Goal: Contribute content: Add original content to the website for others to see

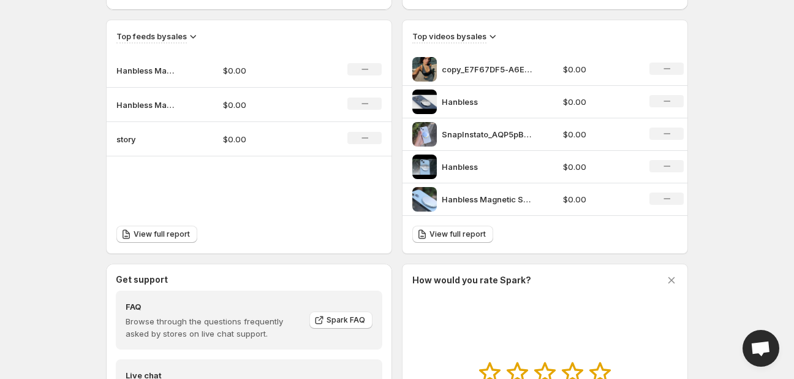
scroll to position [531, 0]
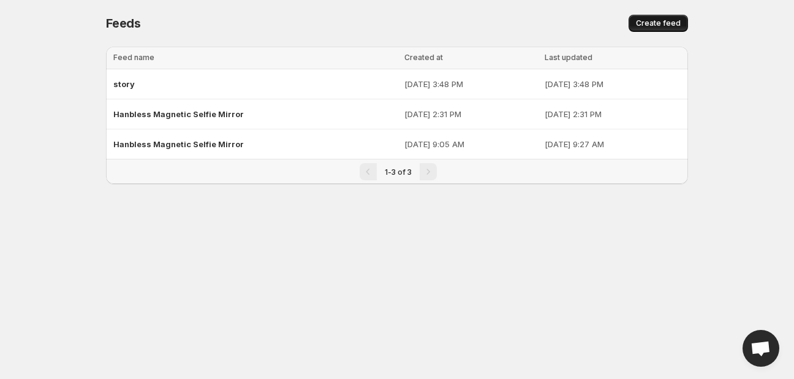
click at [684, 26] on button "Create feed" at bounding box center [658, 23] width 59 height 17
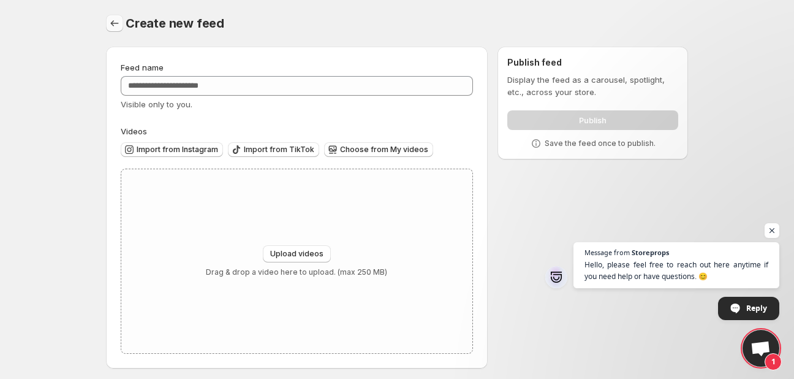
click at [112, 19] on icon "Settings" at bounding box center [114, 23] width 12 height 12
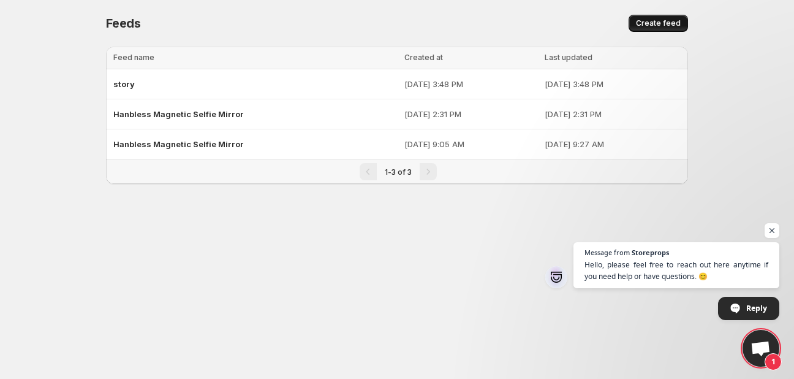
click at [642, 21] on span "Create feed" at bounding box center [658, 23] width 45 height 10
click at [772, 229] on span "Open chat" at bounding box center [772, 230] width 15 height 15
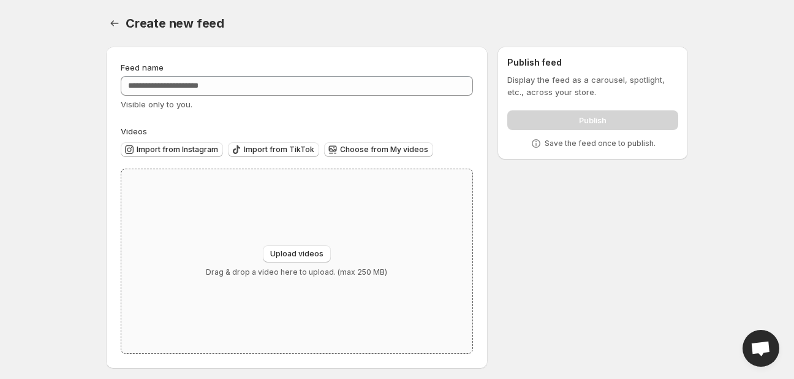
scroll to position [5, 0]
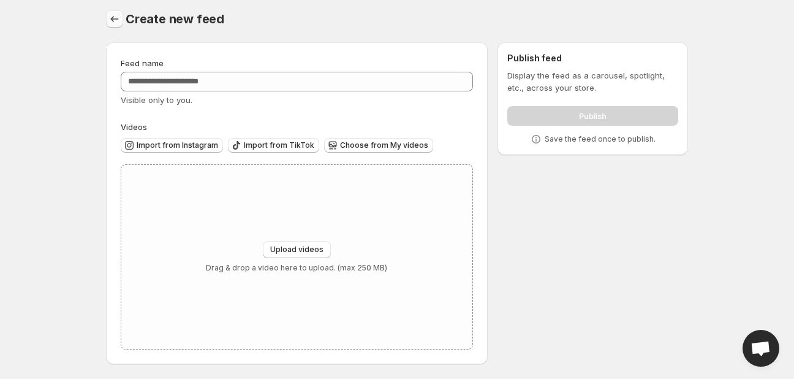
click at [116, 16] on icon "Settings" at bounding box center [114, 19] width 12 height 12
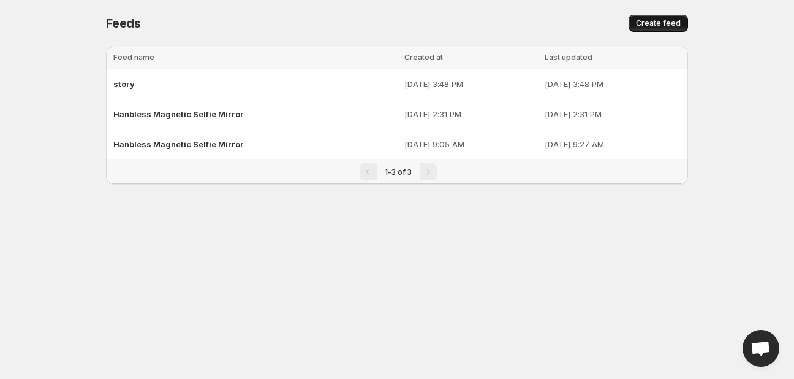
click at [674, 25] on span "Create feed" at bounding box center [658, 23] width 45 height 10
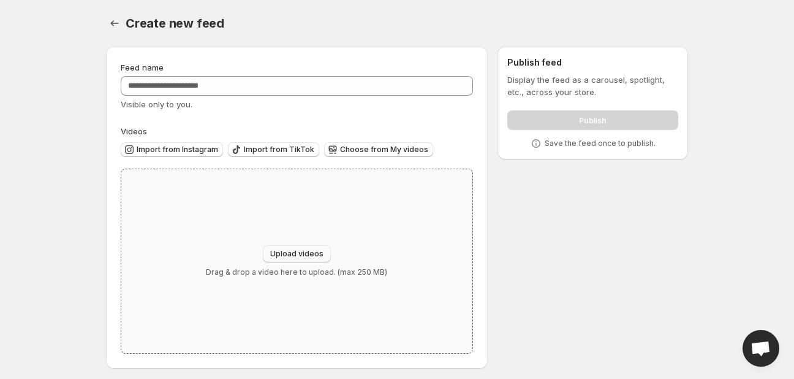
click at [313, 254] on span "Upload videos" at bounding box center [296, 254] width 53 height 10
click at [308, 259] on span "Upload videos" at bounding box center [296, 254] width 53 height 10
type input "**********"
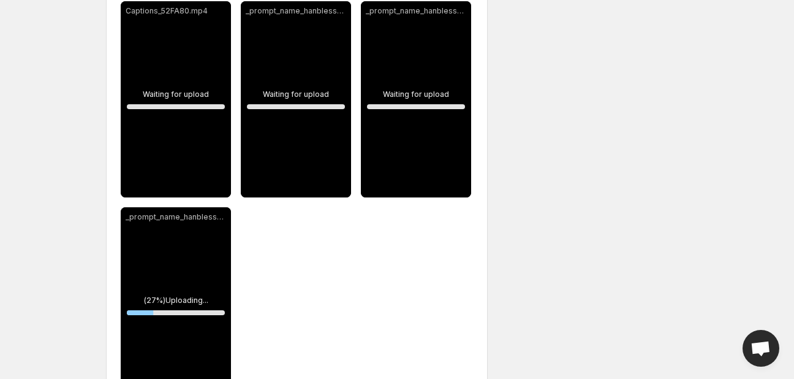
scroll to position [190, 0]
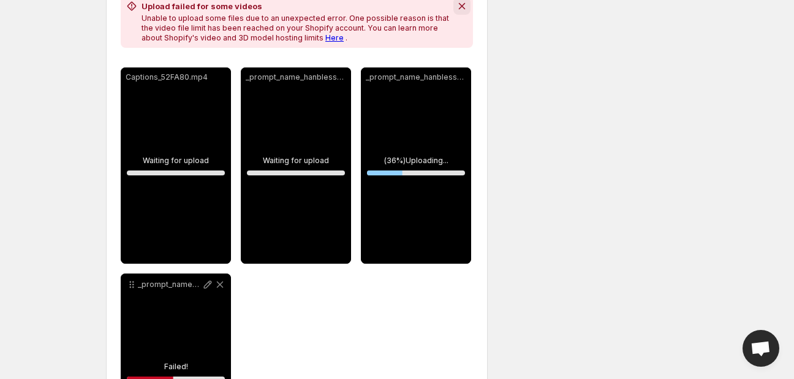
click at [466, 7] on icon "Dismiss notification" at bounding box center [462, 6] width 12 height 12
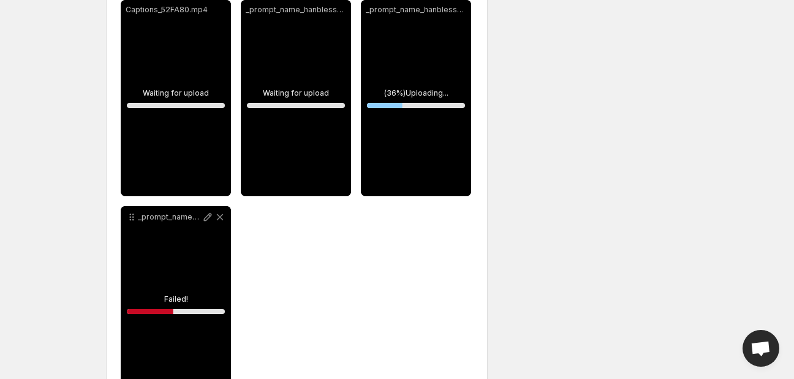
click at [158, 298] on div "_prompt_name_hanbless_wearable_electric_ 12 1" at bounding box center [176, 304] width 110 height 196
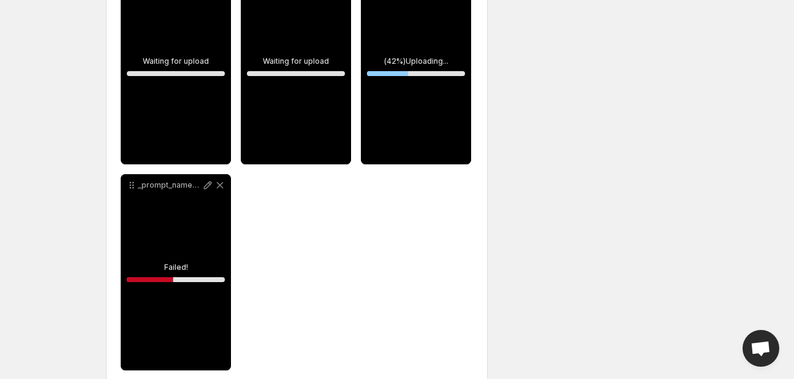
scroll to position [223, 0]
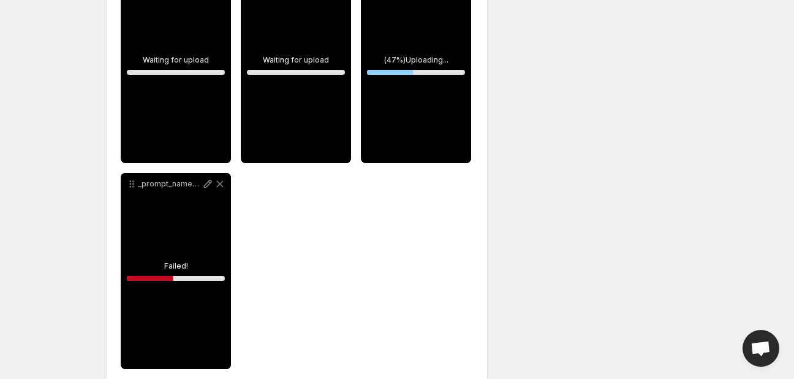
click at [167, 270] on div "_prompt_name_hanbless_wearable_electric_ 12 1" at bounding box center [176, 271] width 110 height 196
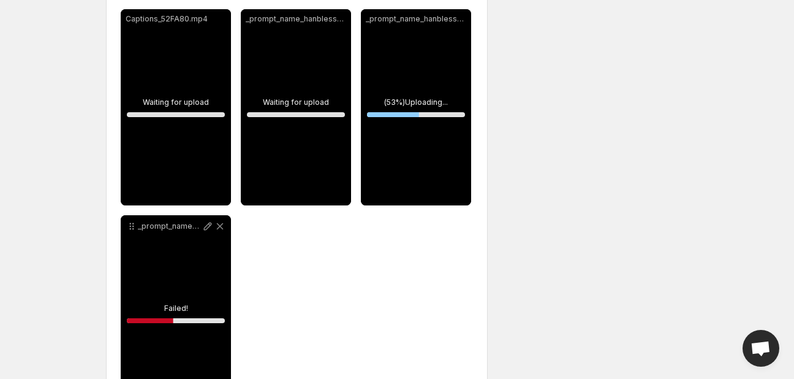
scroll to position [179, 0]
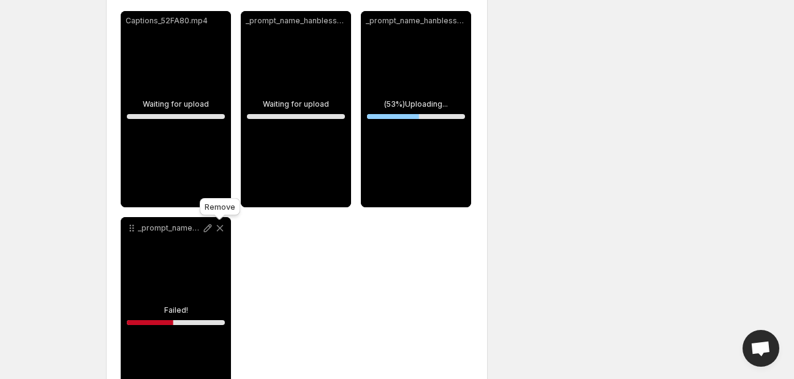
click at [223, 232] on icon at bounding box center [220, 228] width 12 height 12
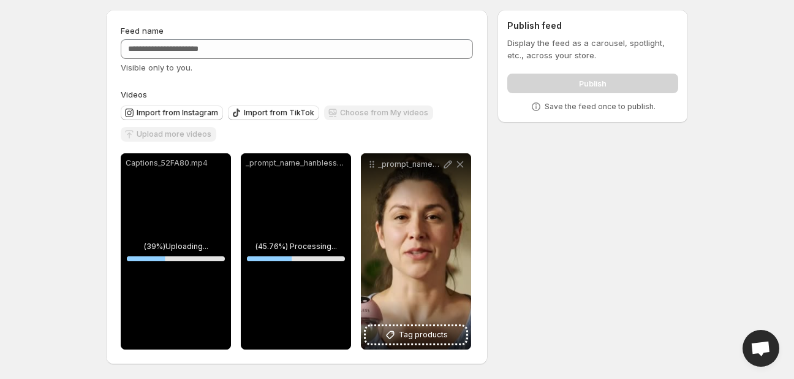
scroll to position [105, 0]
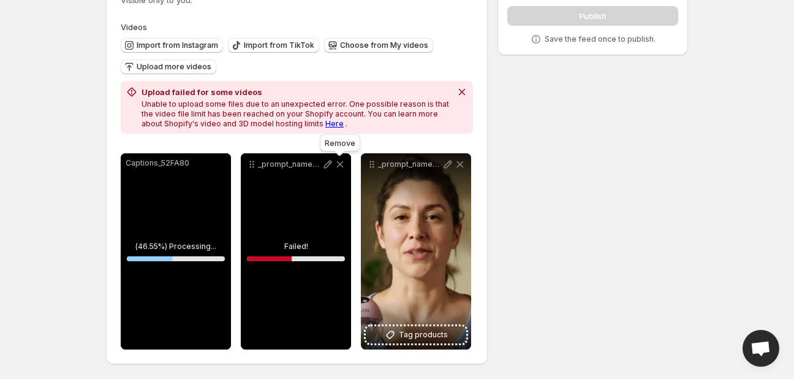
click at [338, 167] on icon at bounding box center [340, 164] width 12 height 12
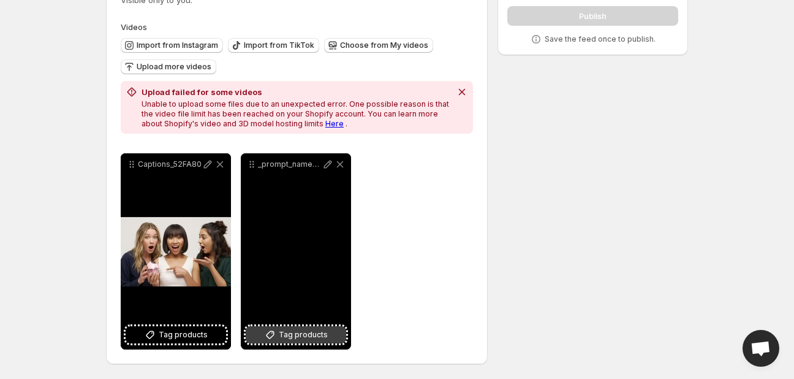
click at [294, 335] on span "Tag products" at bounding box center [303, 335] width 49 height 12
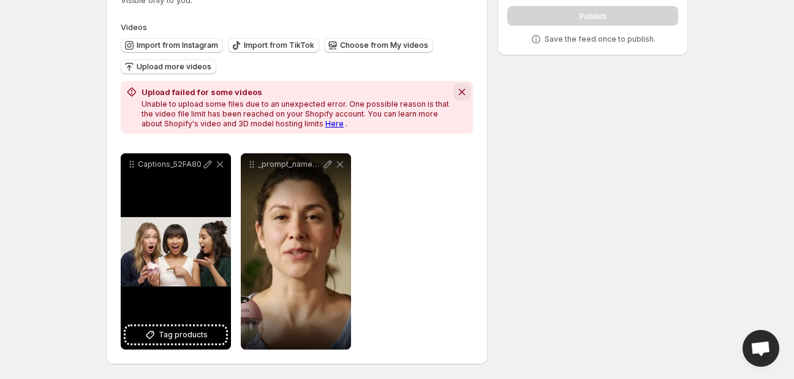
click at [462, 97] on icon "Dismiss notification" at bounding box center [462, 92] width 12 height 12
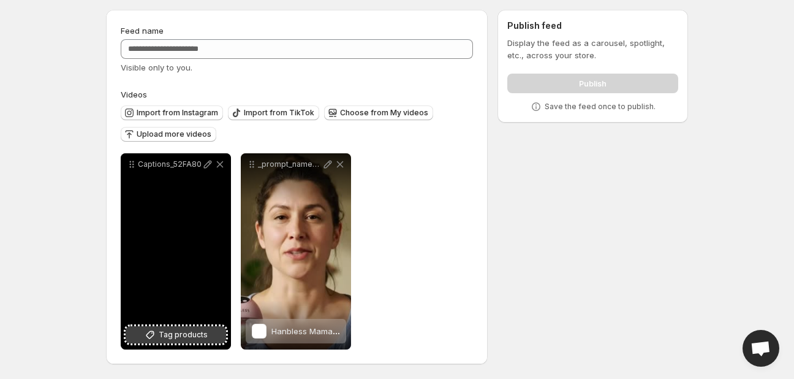
click at [203, 334] on span "Tag products" at bounding box center [183, 335] width 49 height 12
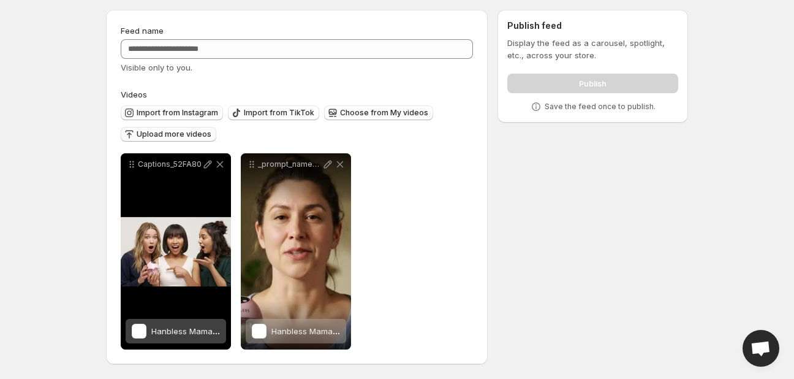
click at [195, 135] on span "Upload more videos" at bounding box center [174, 134] width 75 height 10
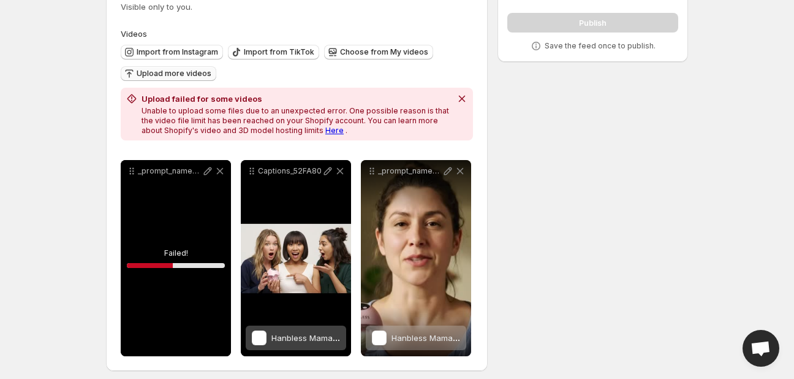
scroll to position [105, 0]
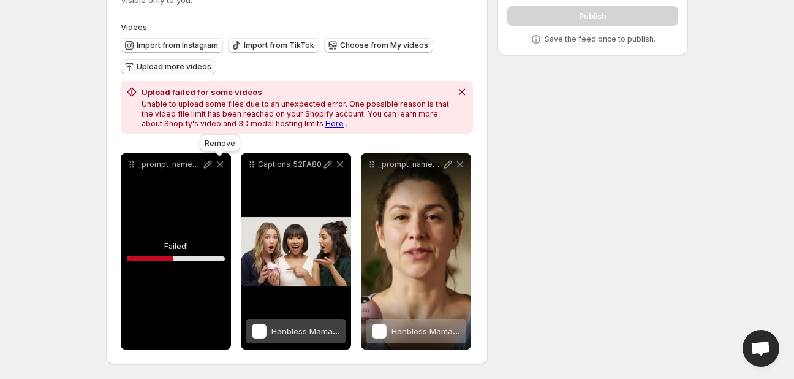
click at [216, 166] on icon at bounding box center [220, 164] width 12 height 12
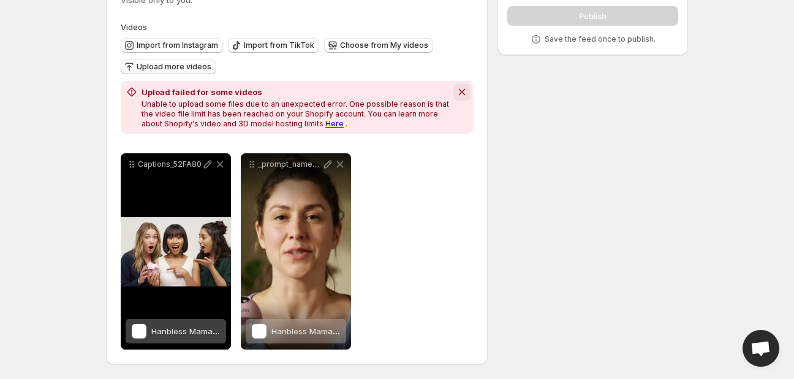
click at [460, 95] on icon "Dismiss notification" at bounding box center [462, 92] width 12 height 12
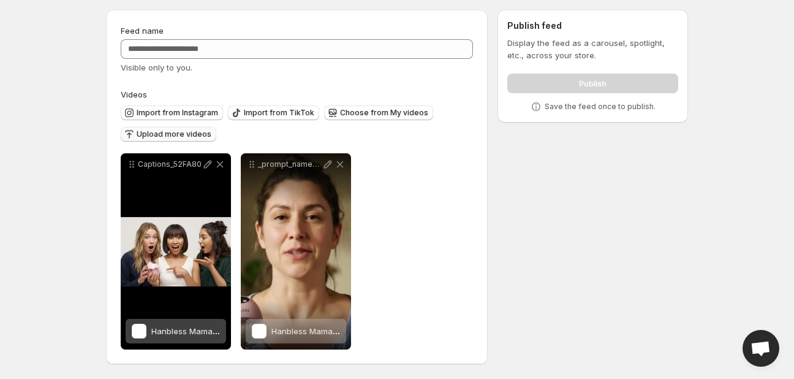
scroll to position [37, 0]
click at [183, 135] on span "Upload more videos" at bounding box center [174, 134] width 75 height 10
click at [180, 134] on span "Upload more videos" at bounding box center [174, 134] width 75 height 10
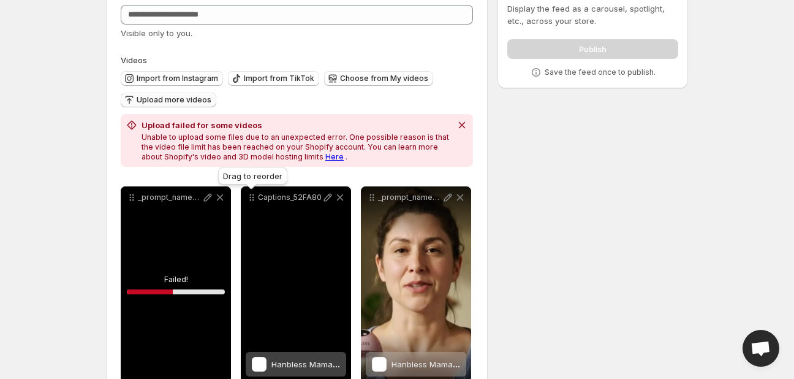
scroll to position [105, 0]
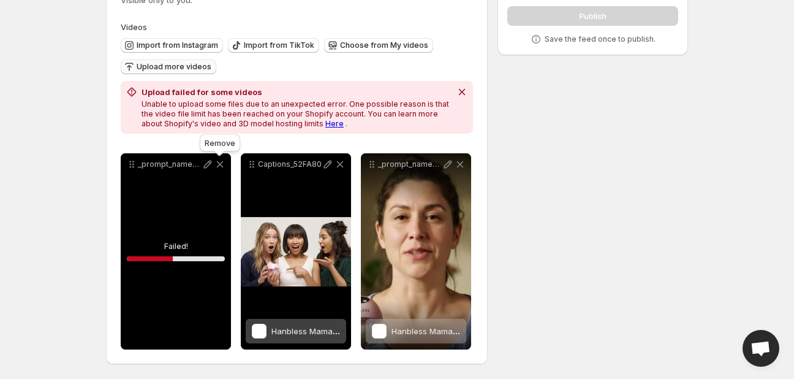
click at [220, 165] on icon at bounding box center [220, 164] width 12 height 12
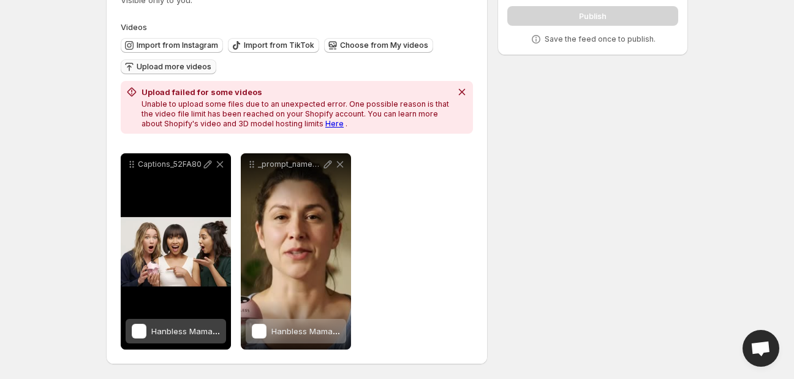
click at [466, 94] on icon "Dismiss notification" at bounding box center [462, 92] width 12 height 12
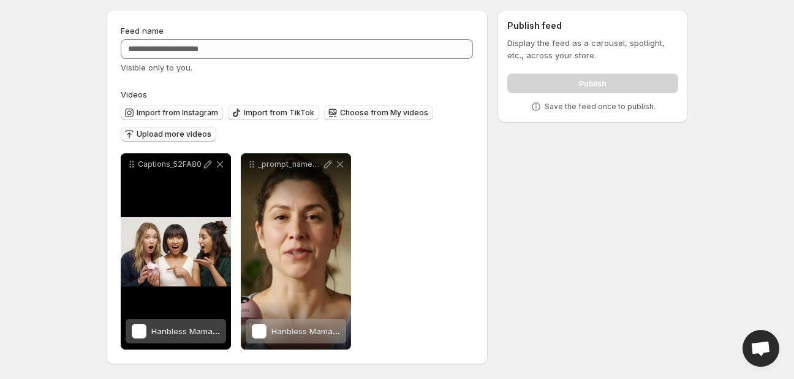
scroll to position [37, 0]
click at [177, 133] on span "Upload more videos" at bounding box center [174, 134] width 75 height 10
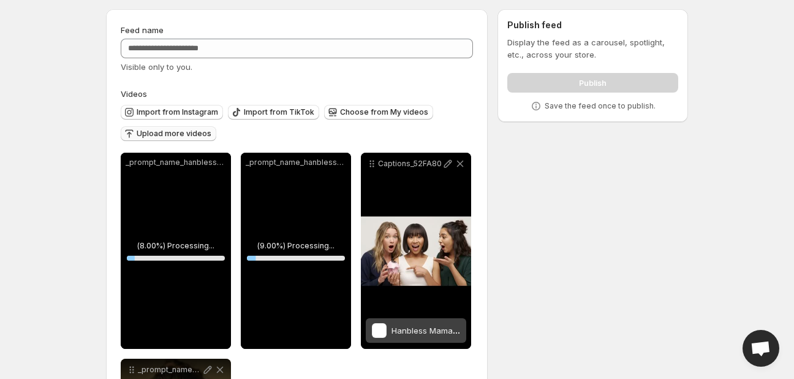
click at [188, 131] on span "Upload more videos" at bounding box center [174, 134] width 75 height 10
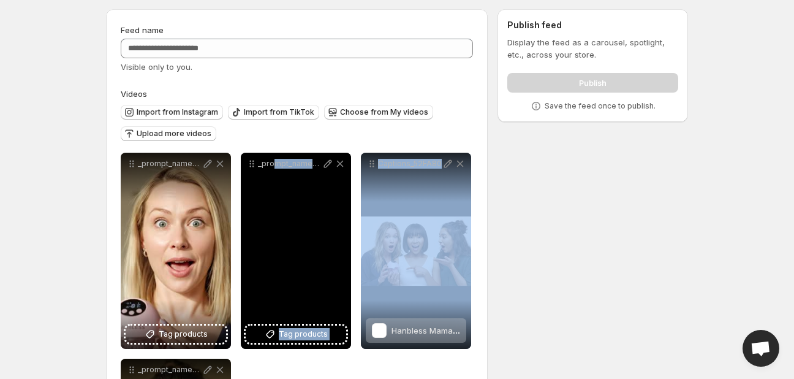
drag, startPoint x: 445, startPoint y: 208, endPoint x: 276, endPoint y: 202, distance: 169.3
click at [276, 202] on div "**********" at bounding box center [297, 354] width 352 height 402
click at [298, 275] on div "_prompt_name_hanbless_wearable_electric_ 13 1" at bounding box center [296, 251] width 110 height 196
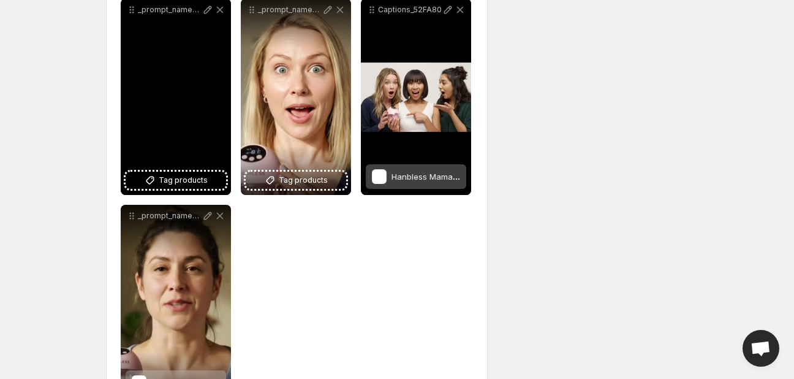
scroll to position [181, 0]
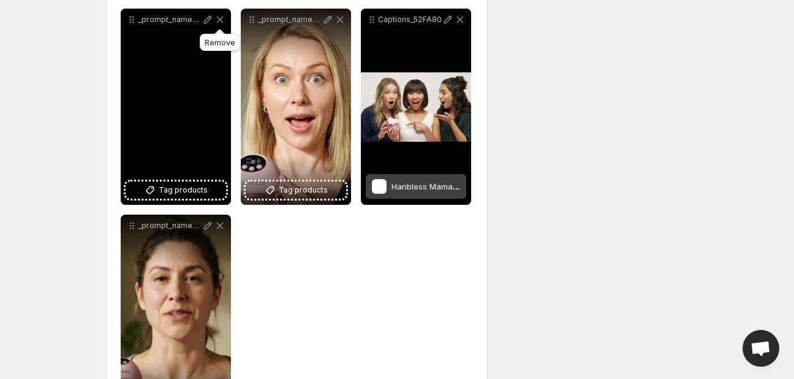
click at [219, 26] on icon at bounding box center [220, 19] width 12 height 12
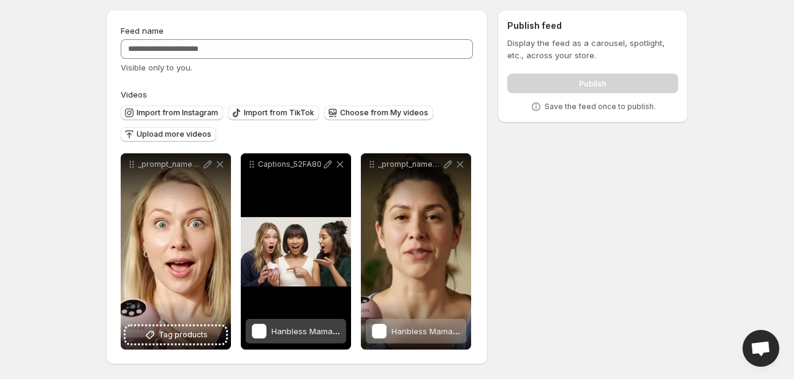
scroll to position [37, 0]
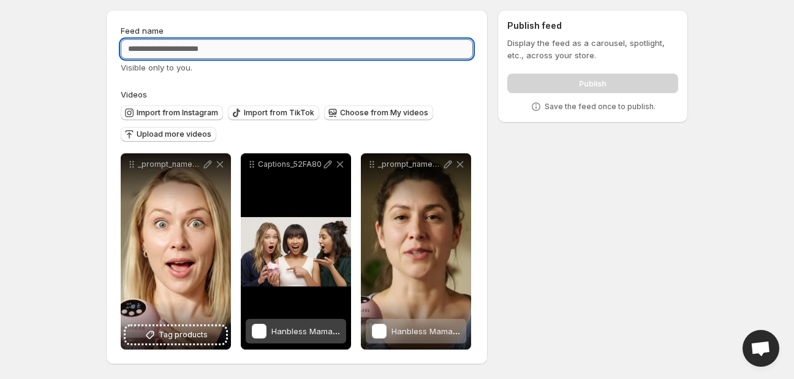
click at [234, 51] on input "Feed name" at bounding box center [297, 49] width 352 height 20
type input "*"
type input "*********"
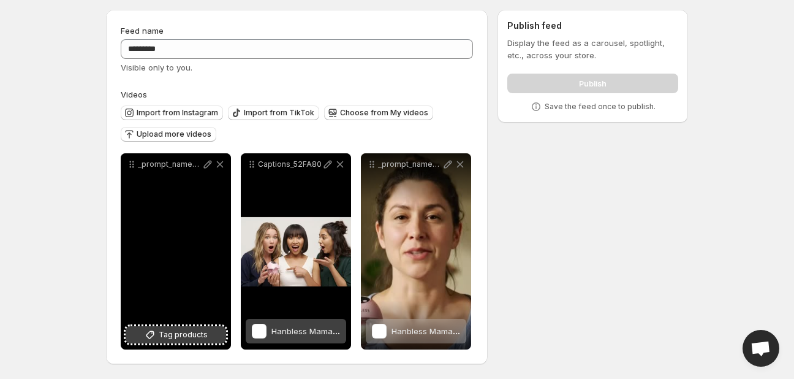
click at [181, 330] on span "Tag products" at bounding box center [183, 335] width 49 height 12
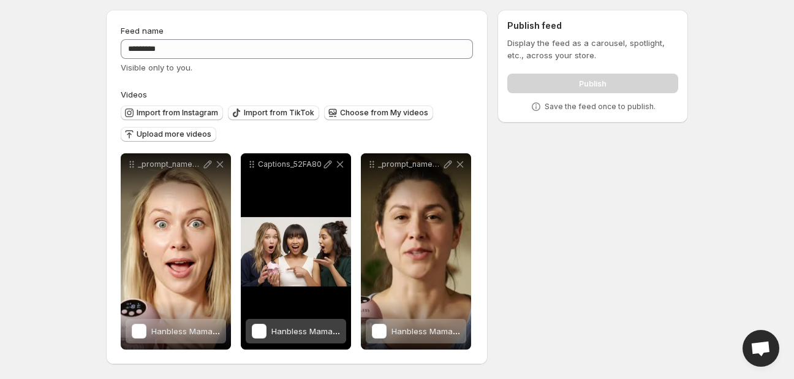
scroll to position [0, 0]
